Goal: Task Accomplishment & Management: Use online tool/utility

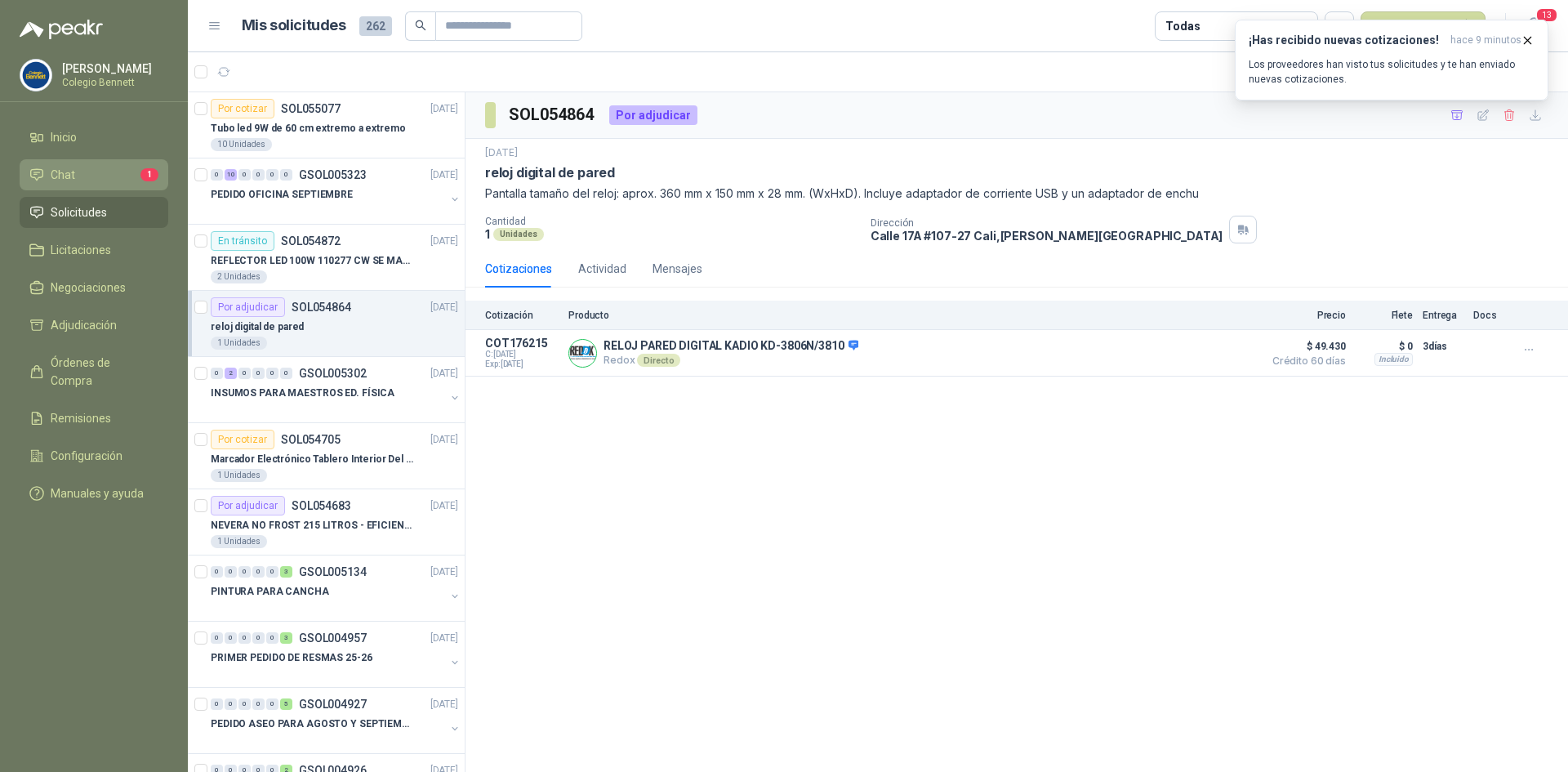
click at [69, 167] on span "Chat" at bounding box center [63, 175] width 25 height 18
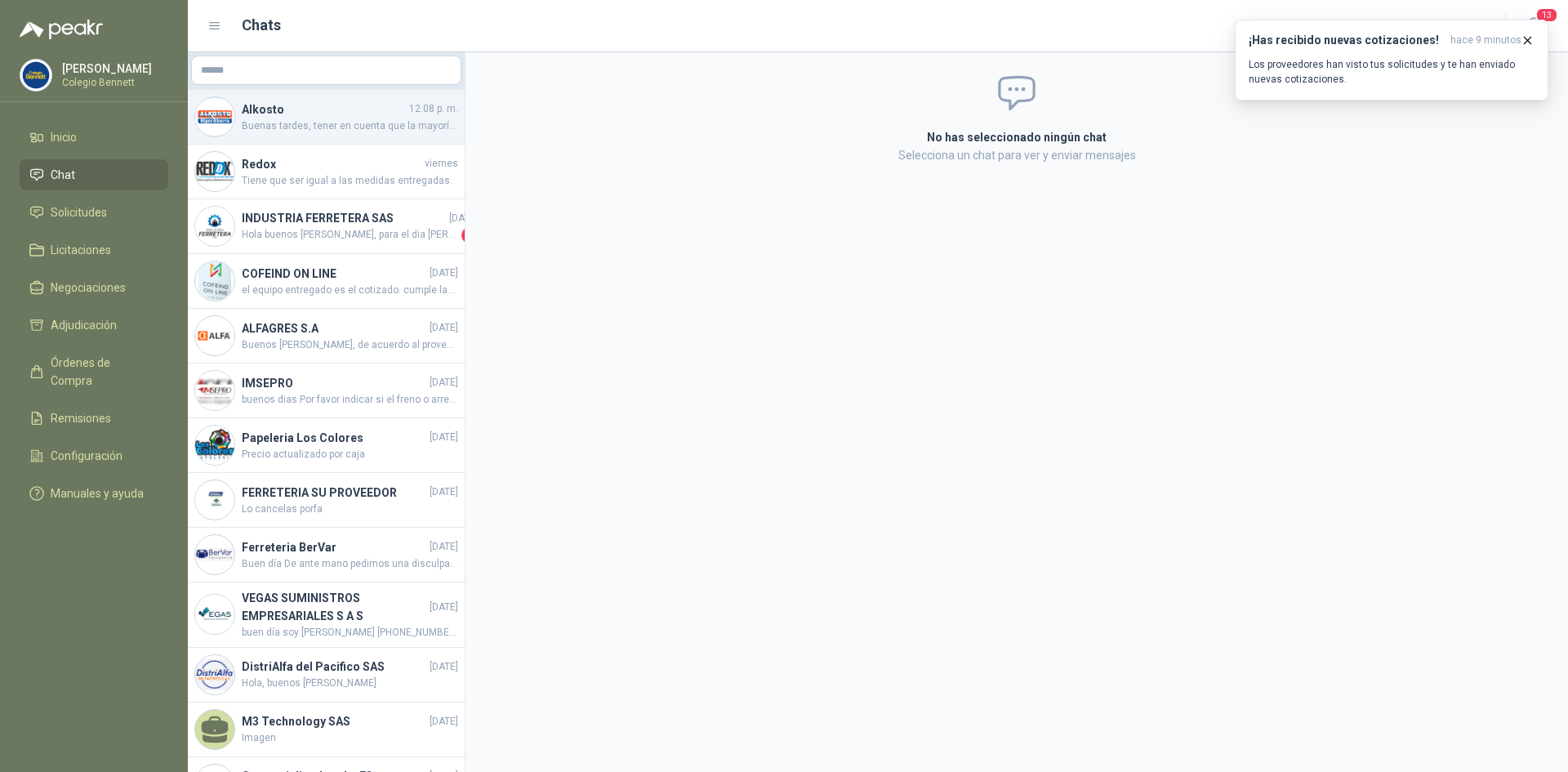
click at [365, 116] on h4 "Alkosto" at bounding box center [324, 109] width 164 height 18
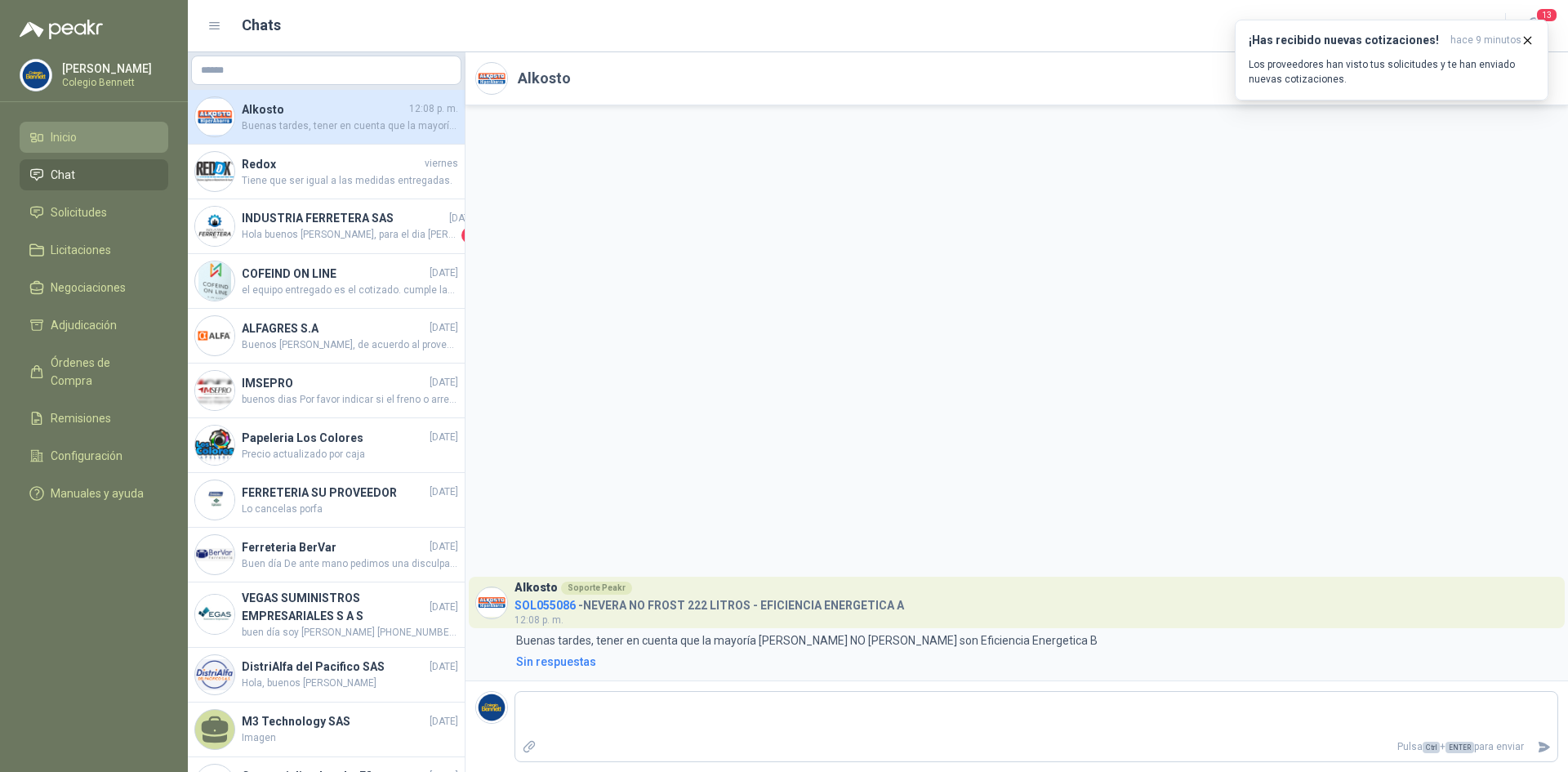
click at [69, 129] on span "Inicio" at bounding box center [64, 137] width 26 height 18
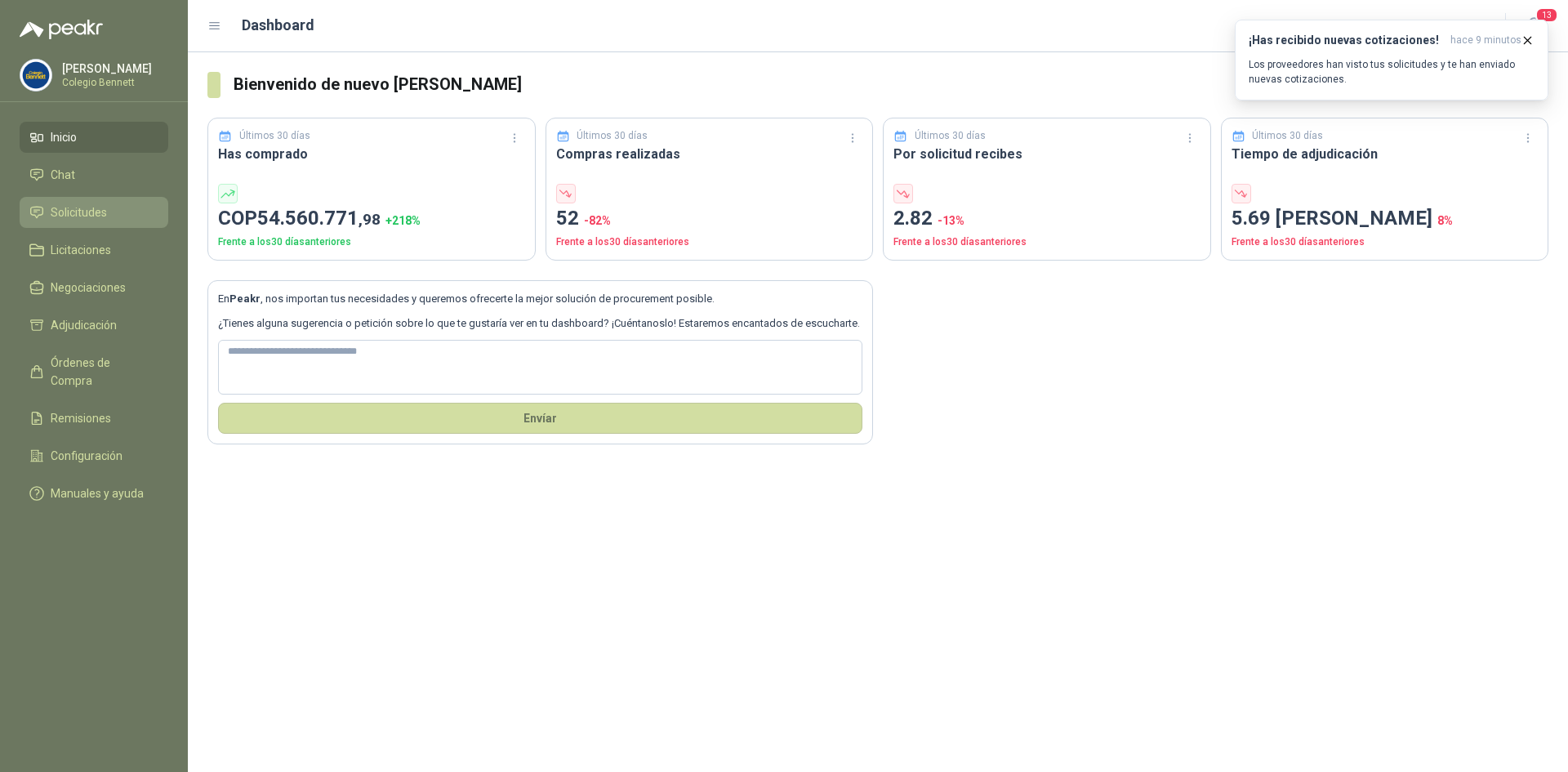
click at [61, 204] on span "Solicitudes" at bounding box center [79, 212] width 57 height 18
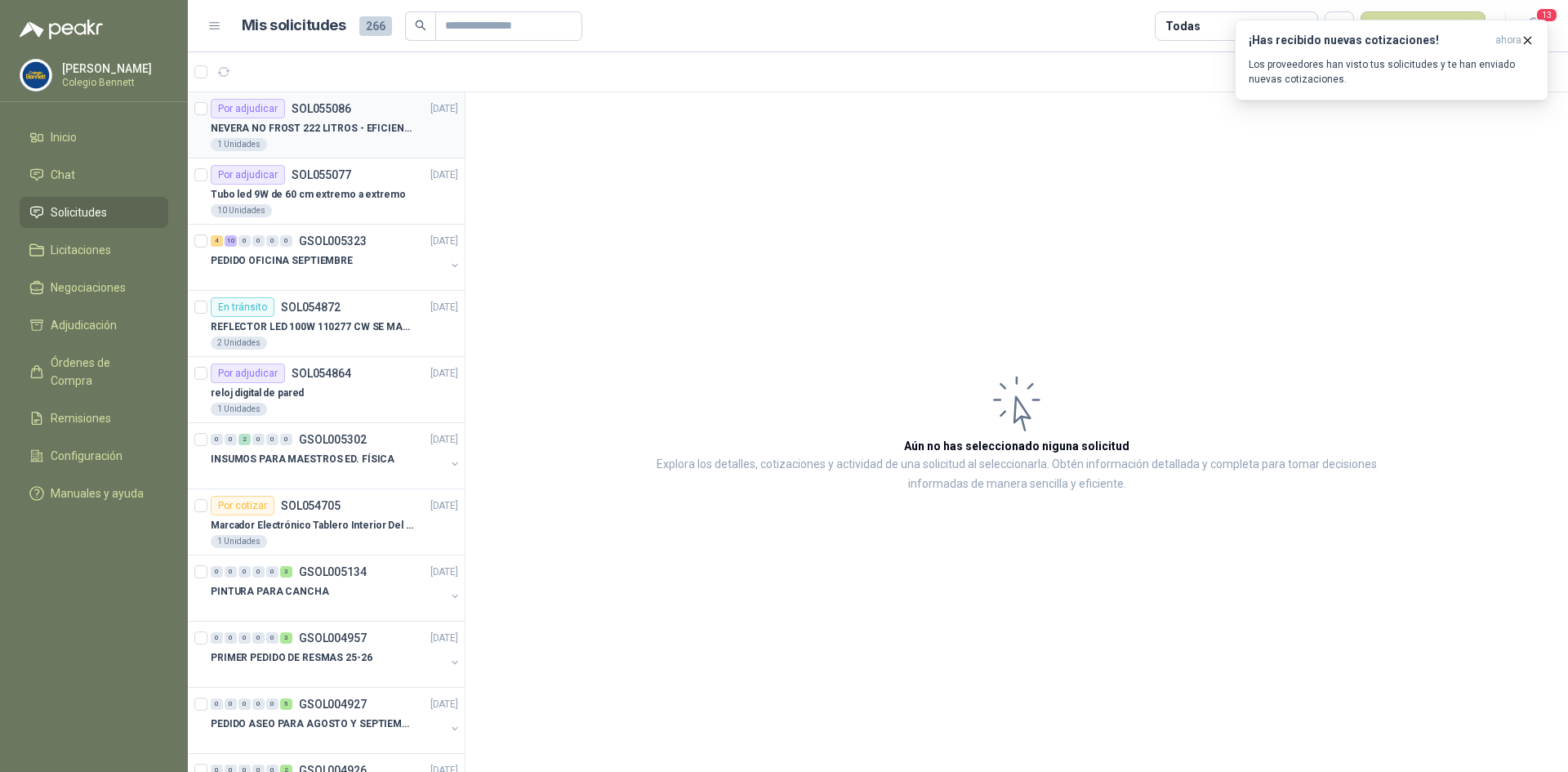
click at [291, 128] on p "NEVERA NO FROST 222 LITROS - EFICIENCIA ENERGETICA A" at bounding box center [312, 129] width 203 height 15
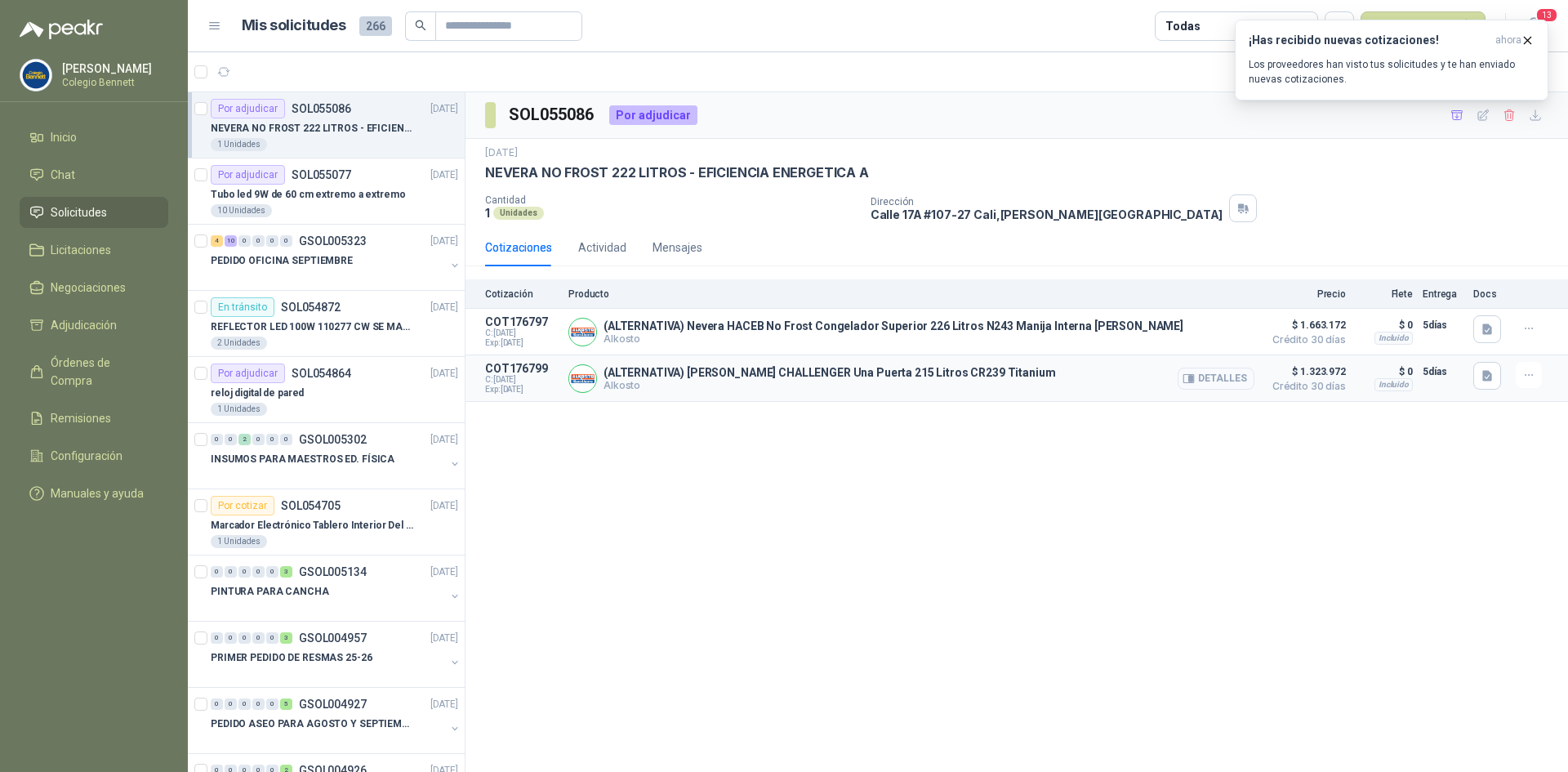
click at [1217, 380] on button "Detalles" at bounding box center [1216, 378] width 77 height 22
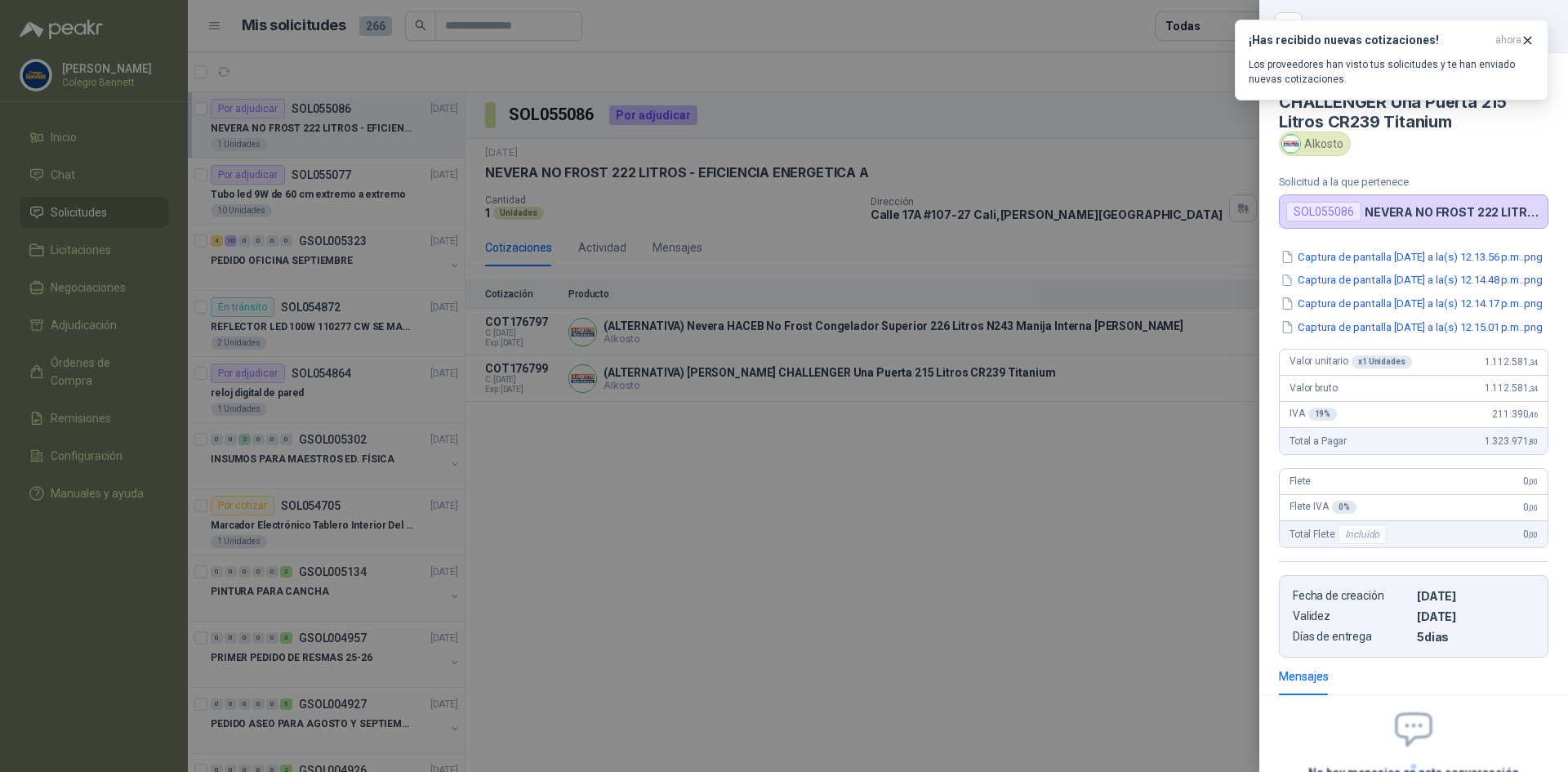
scroll to position [198, 0]
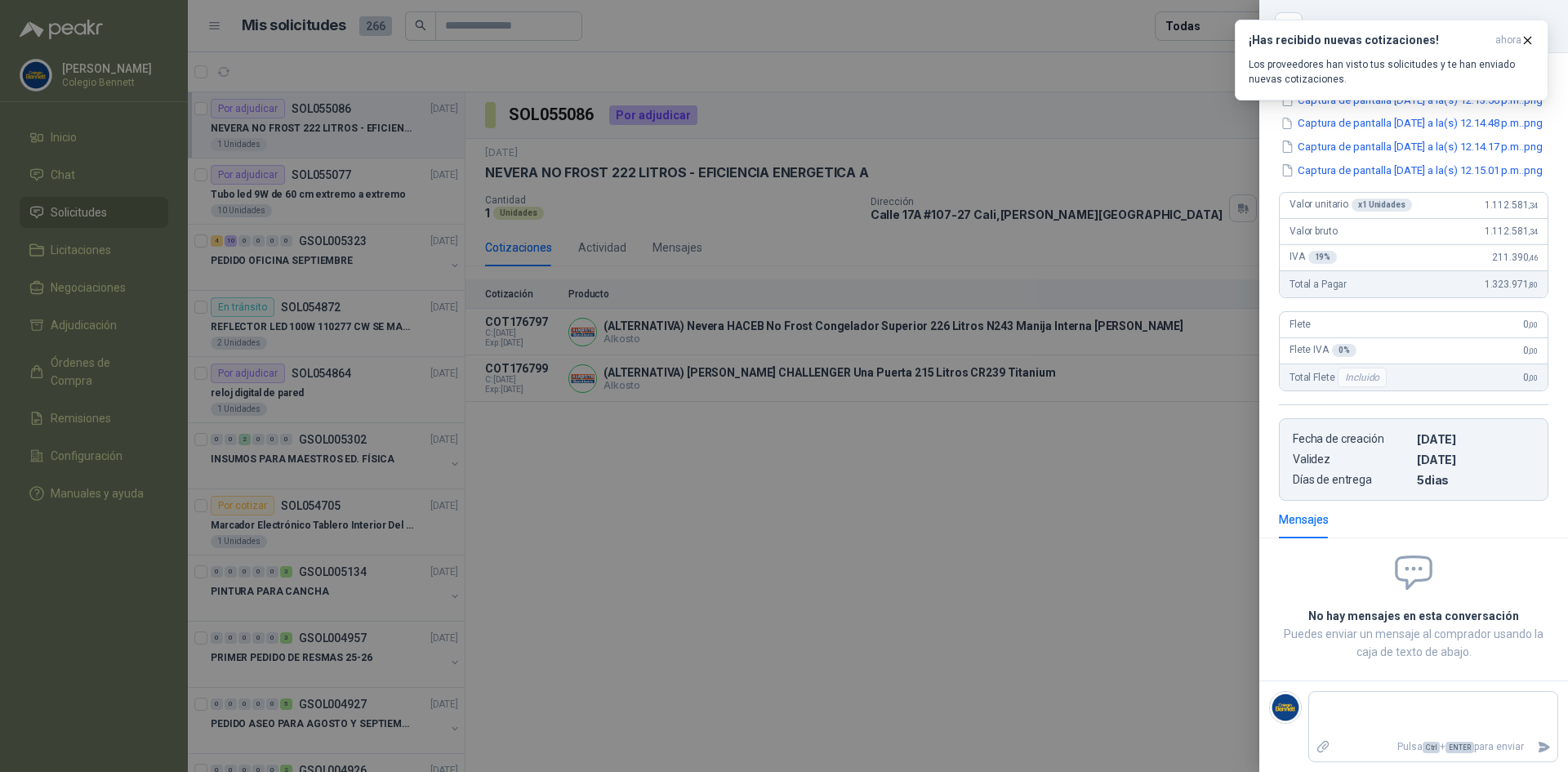
click at [1167, 487] on div at bounding box center [784, 386] width 1568 height 772
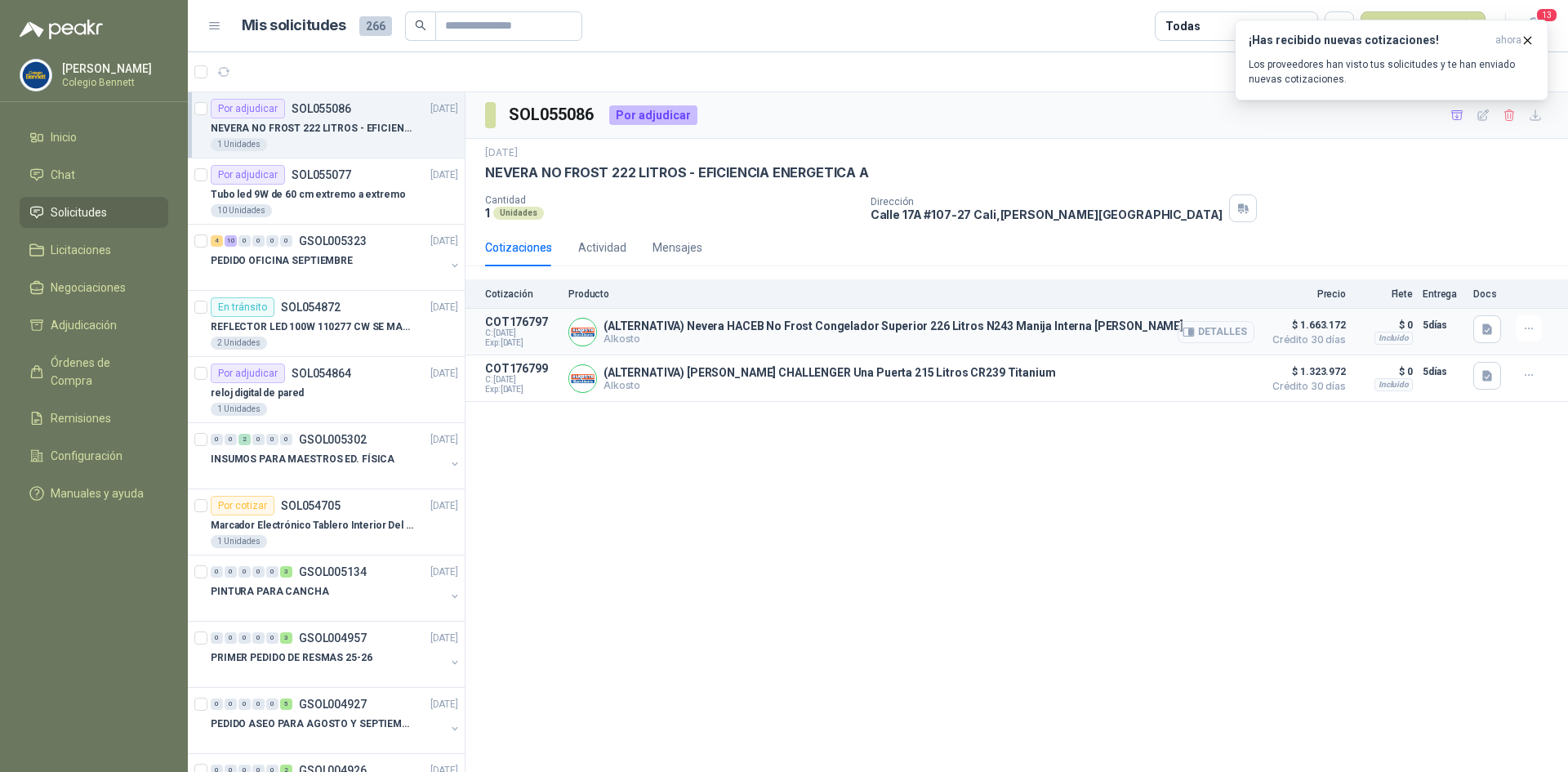
click at [1210, 329] on button "Detalles" at bounding box center [1216, 332] width 77 height 22
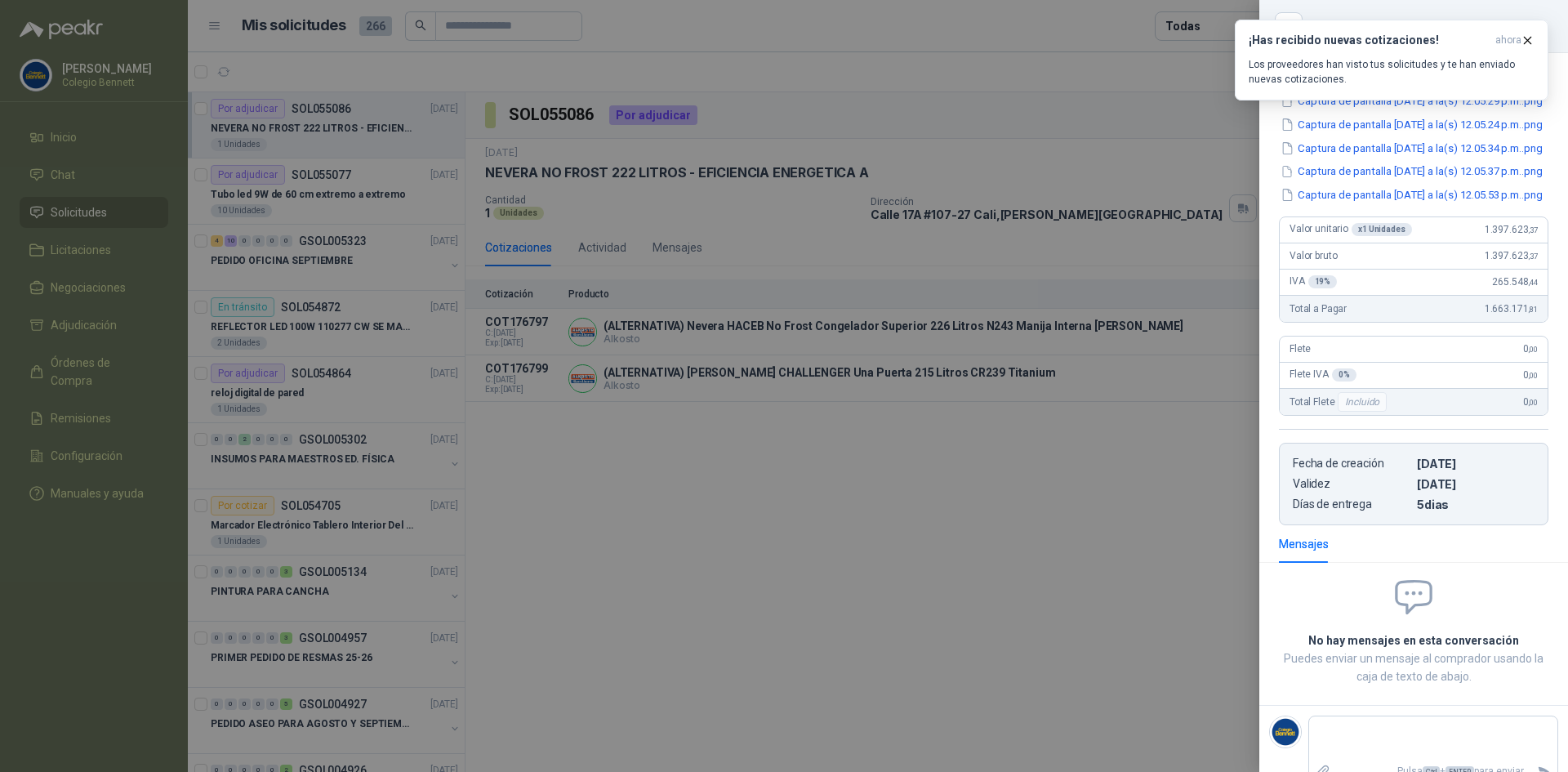
scroll to position [218, 0]
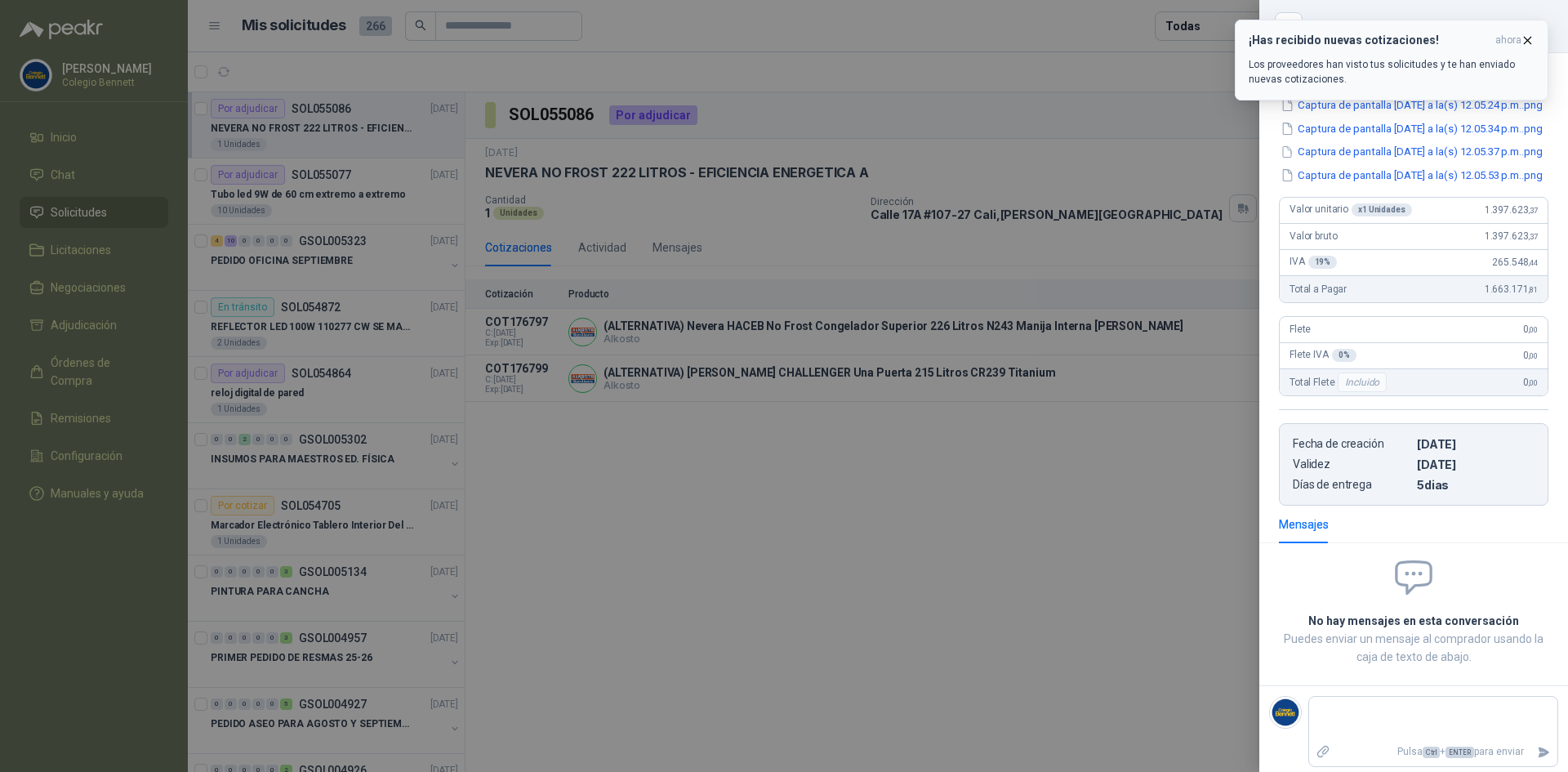
click at [1529, 37] on icon "button" at bounding box center [1527, 40] width 14 height 14
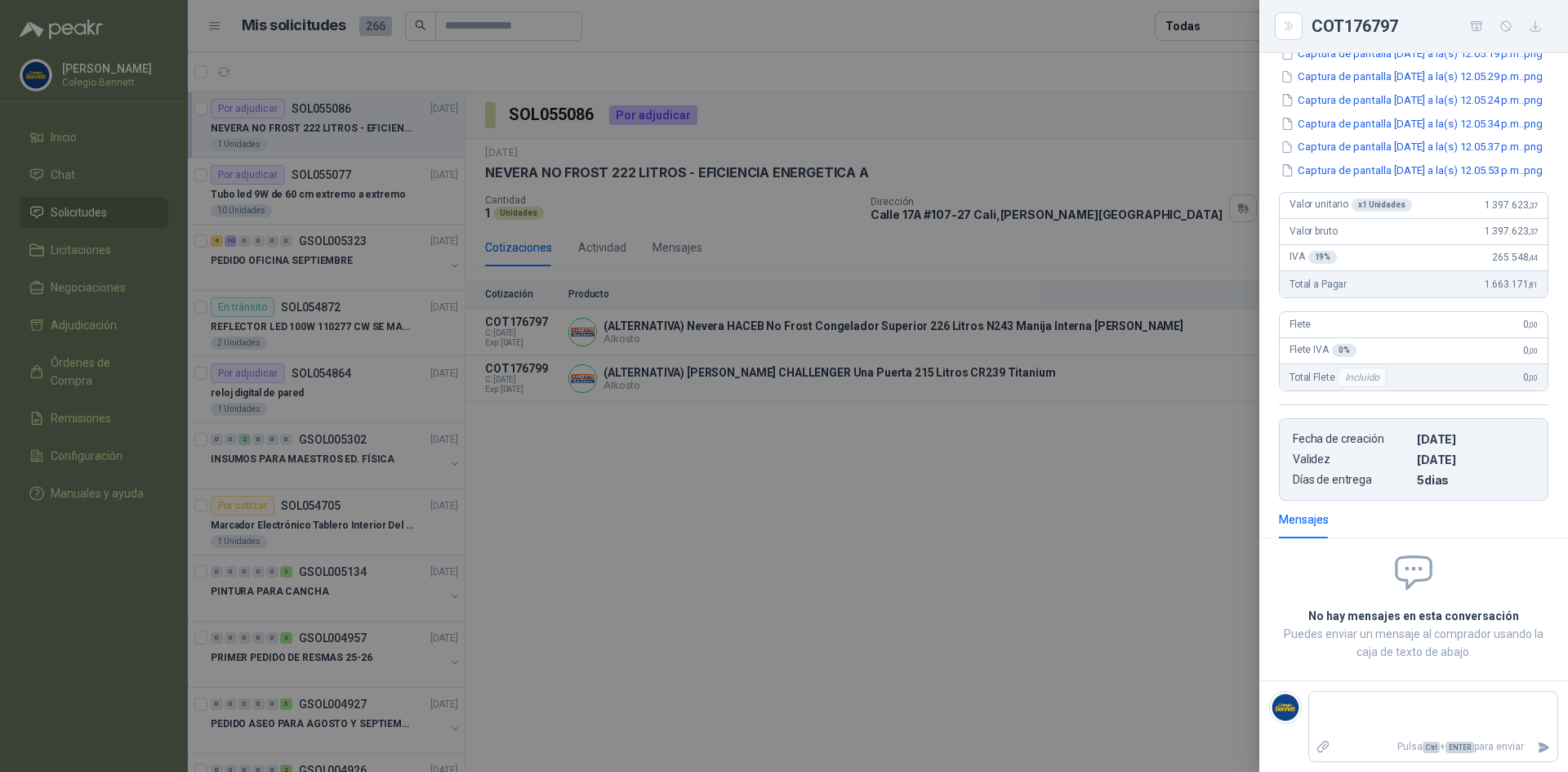
scroll to position [299, 0]
click at [738, 402] on div at bounding box center [784, 386] width 1568 height 772
